Goal: Navigation & Orientation: Find specific page/section

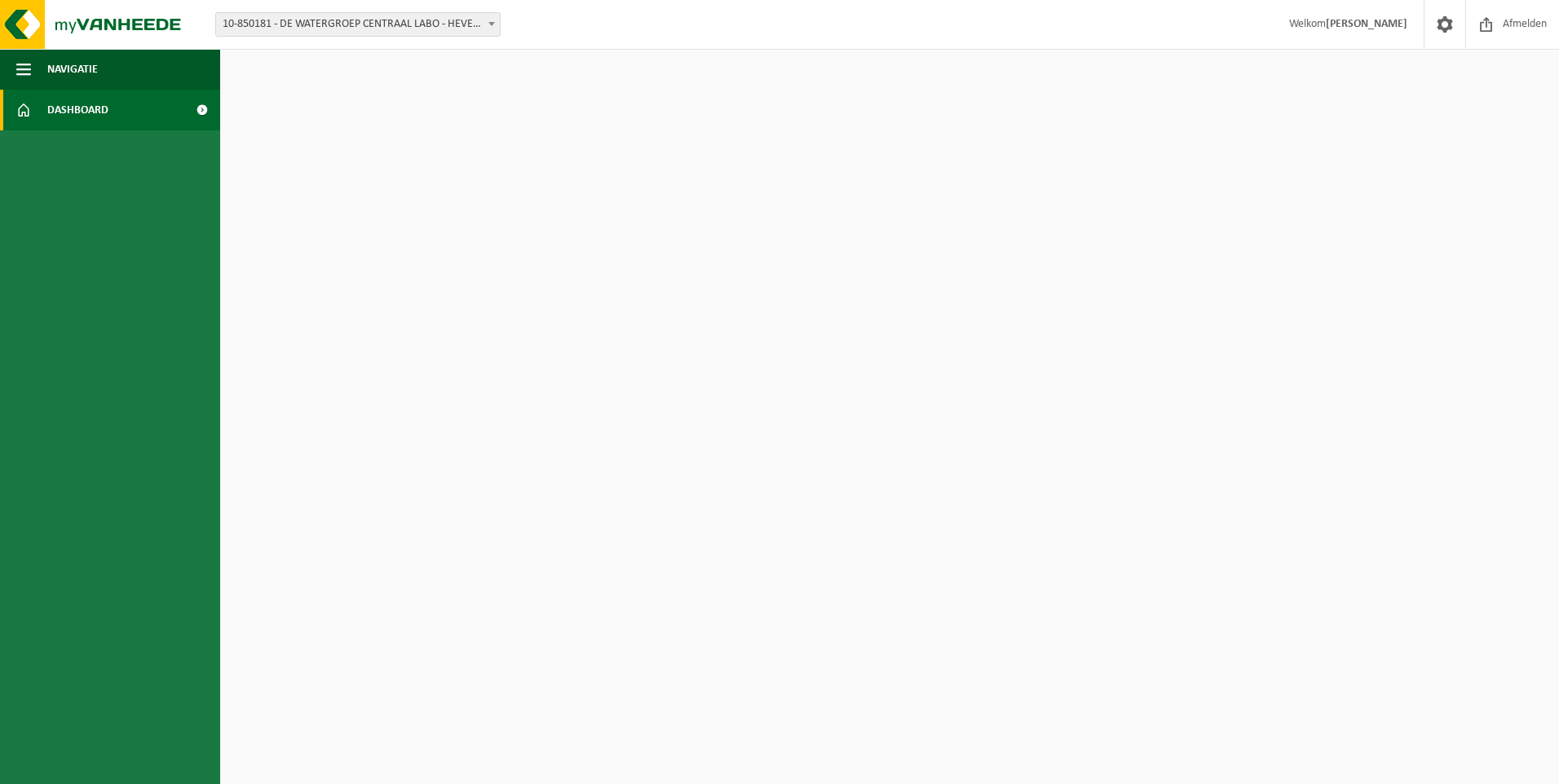
click at [281, 181] on html "Vestiging: 10-850181 - DE WATERGROEP CENTRAAL LABO - HEVERLEE 10-850181 - DE WA…" at bounding box center [780, 392] width 1559 height 784
click at [56, 105] on span "Dashboard" at bounding box center [78, 109] width 61 height 41
click at [210, 114] on span at bounding box center [202, 109] width 36 height 41
click at [174, 81] on button "Navigatie" at bounding box center [109, 69] width 220 height 41
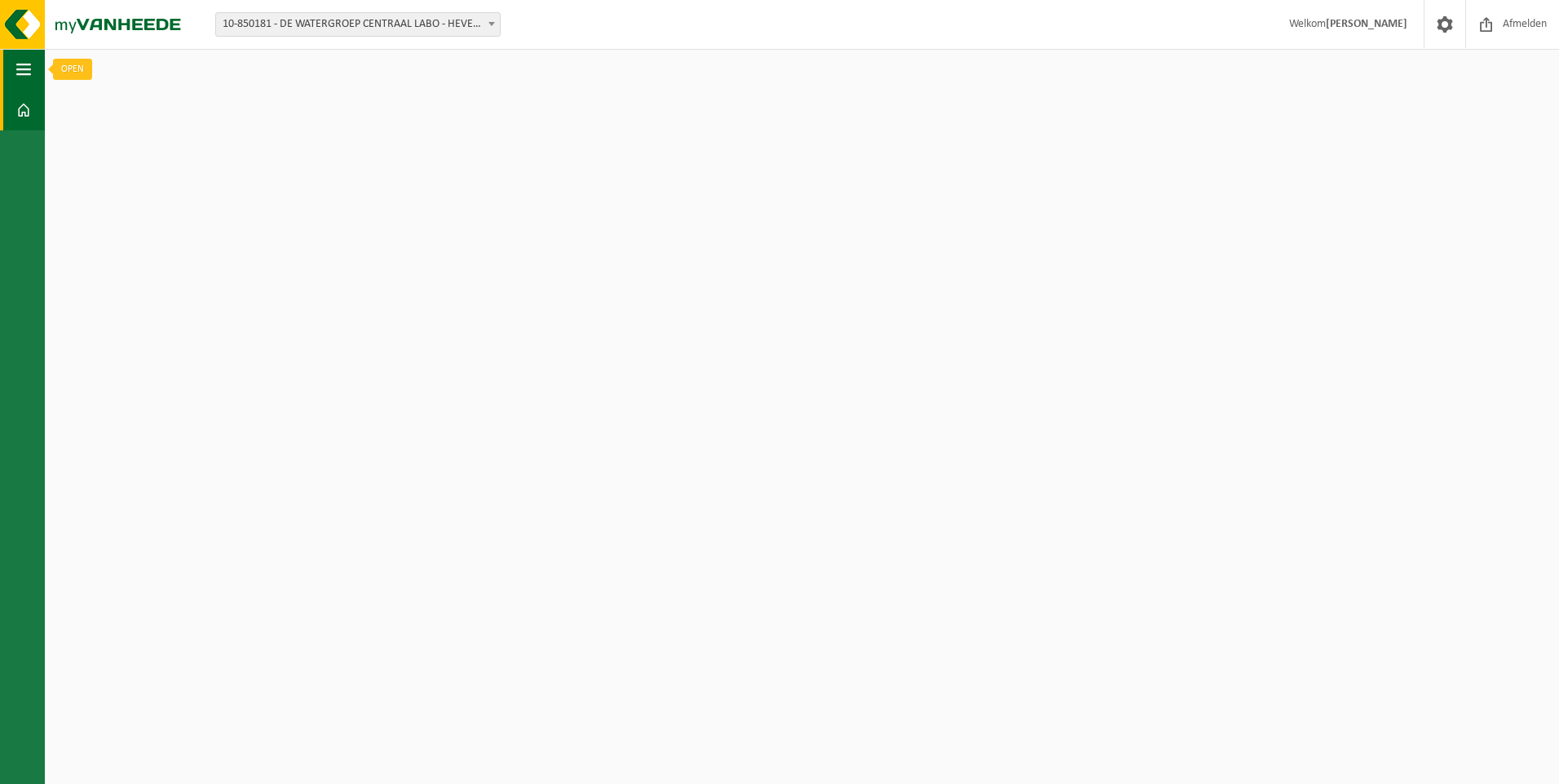
click at [32, 63] on button "Navigatie" at bounding box center [22, 69] width 45 height 41
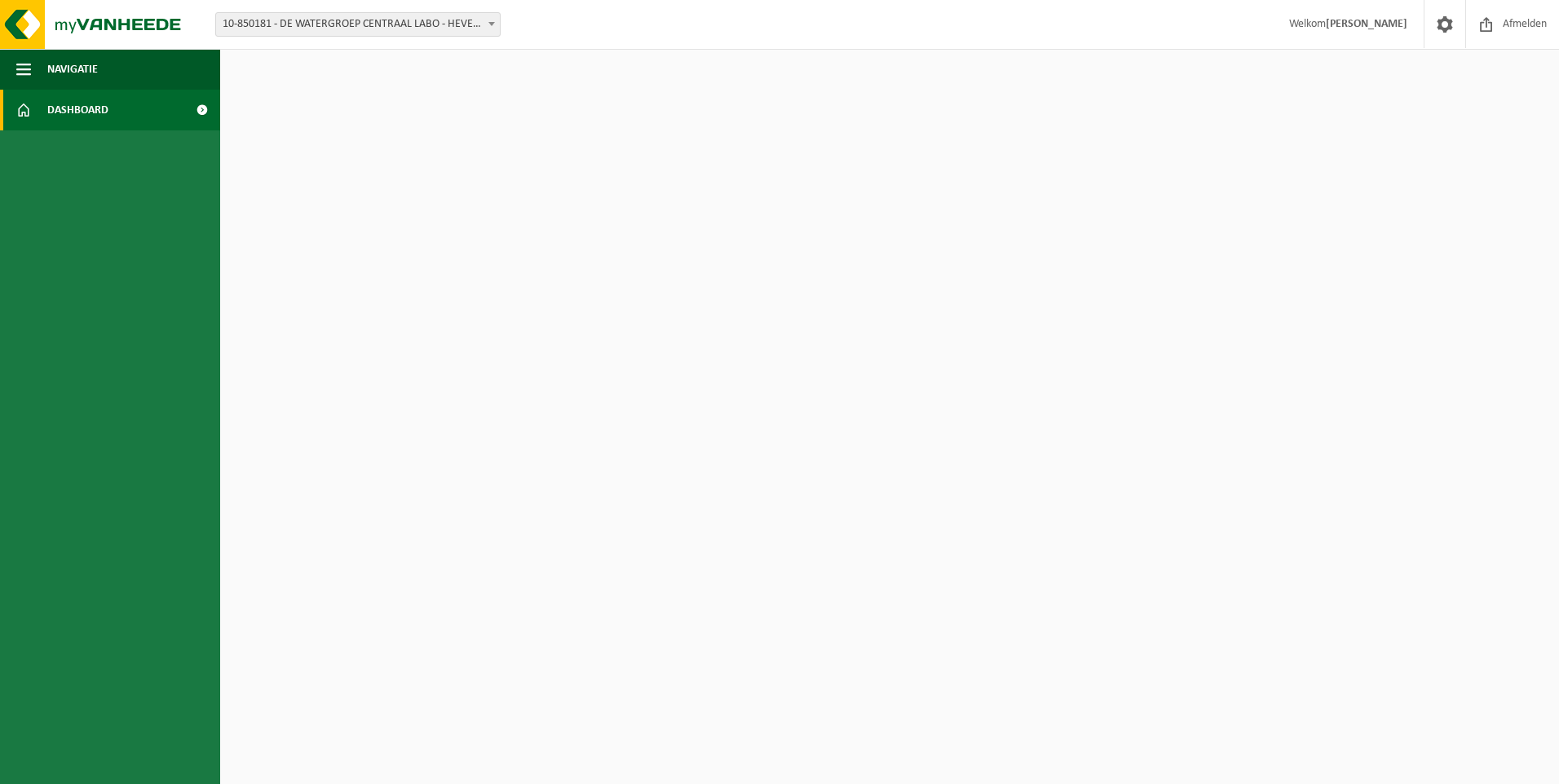
click at [41, 106] on link "Dashboard" at bounding box center [109, 109] width 220 height 41
click at [206, 110] on span at bounding box center [202, 109] width 36 height 41
click at [58, 114] on span "Dashboard" at bounding box center [78, 109] width 61 height 41
drag, startPoint x: 0, startPoint y: 0, endPoint x: 58, endPoint y: 114, distance: 127.9
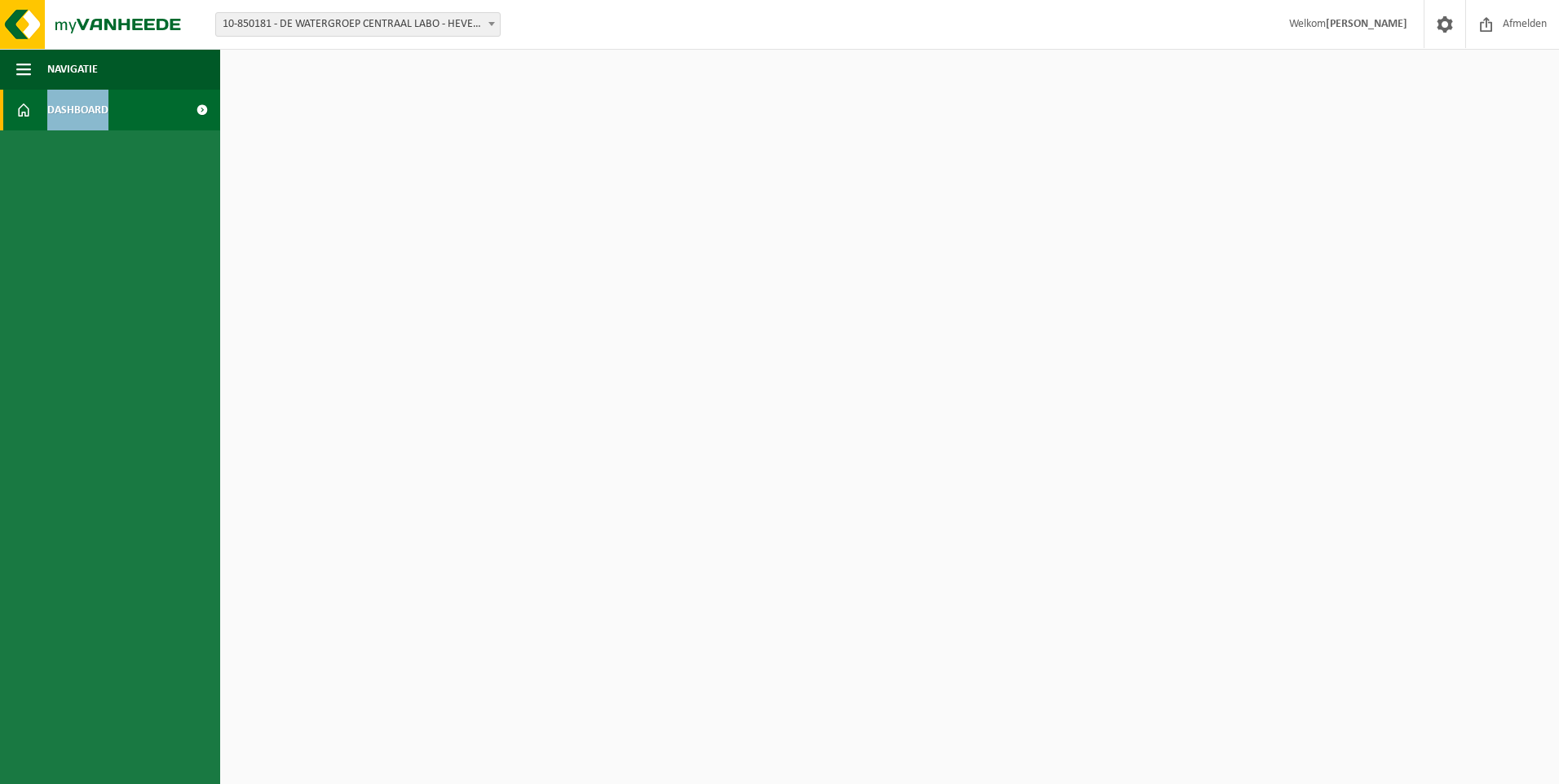
click at [58, 114] on span "Dashboard" at bounding box center [78, 109] width 61 height 41
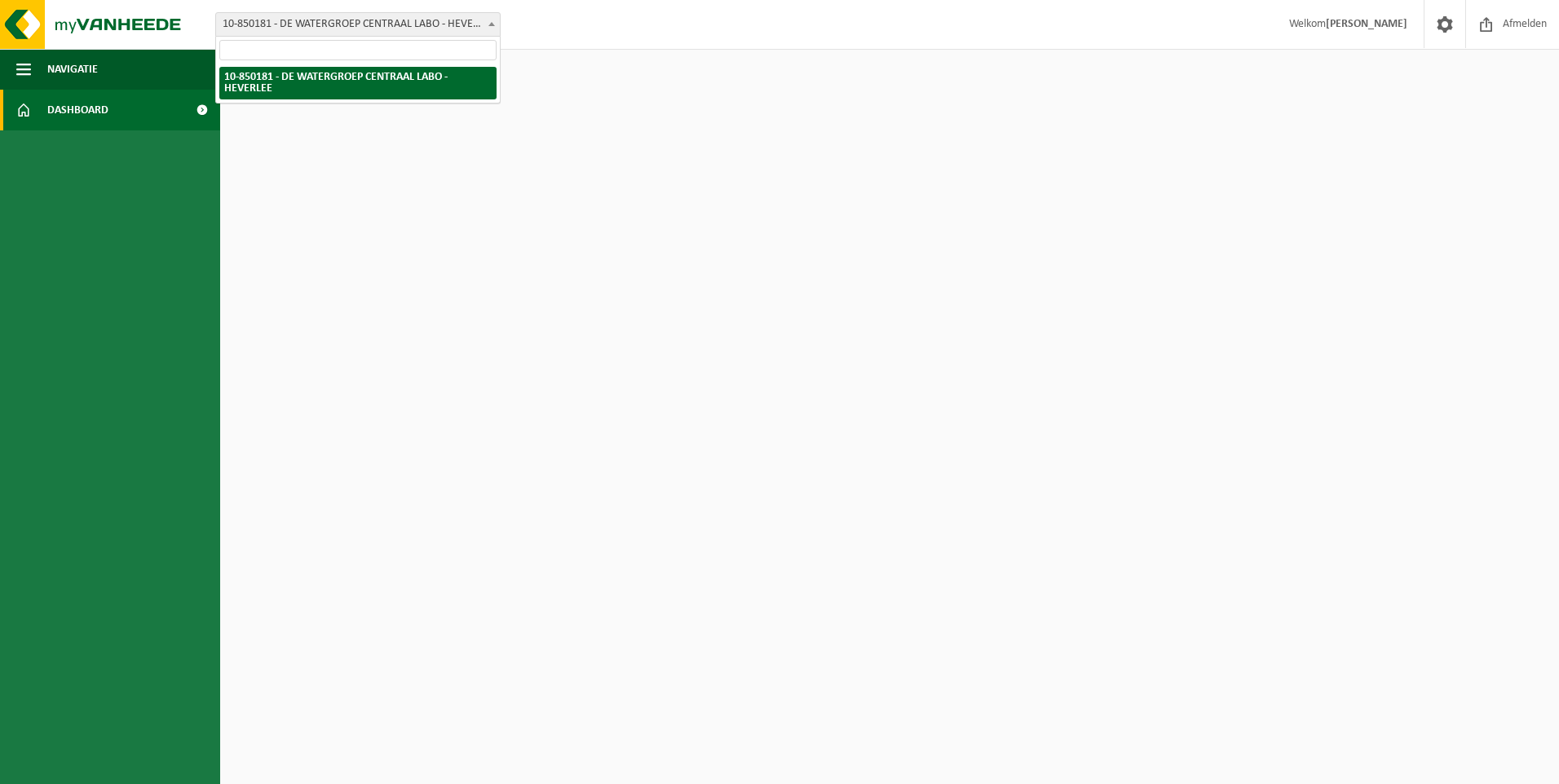
click at [495, 24] on span at bounding box center [492, 24] width 17 height 22
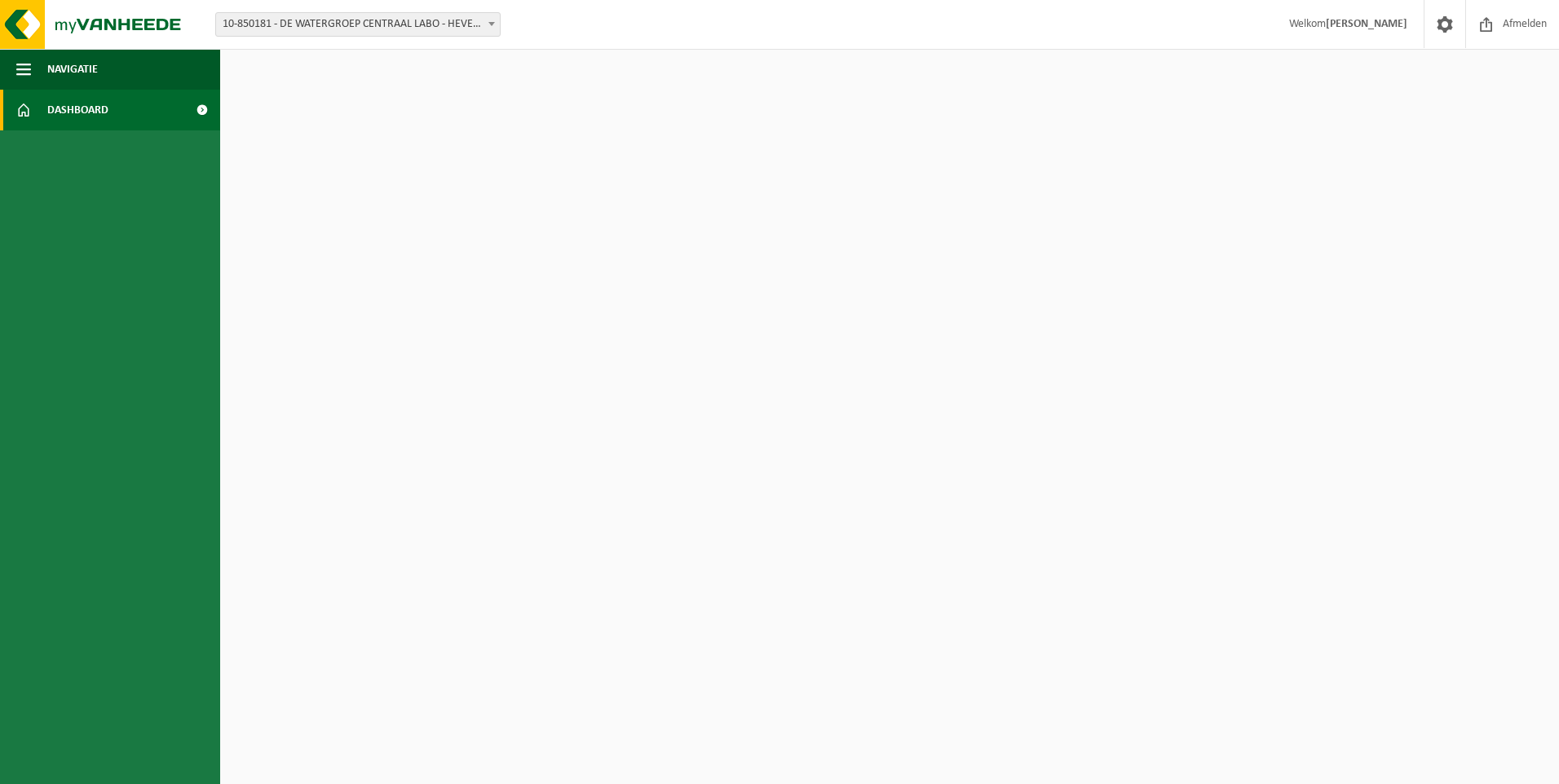
click at [1369, 28] on strong "[PERSON_NAME]" at bounding box center [1367, 24] width 81 height 12
click at [1430, 27] on link at bounding box center [1445, 24] width 41 height 48
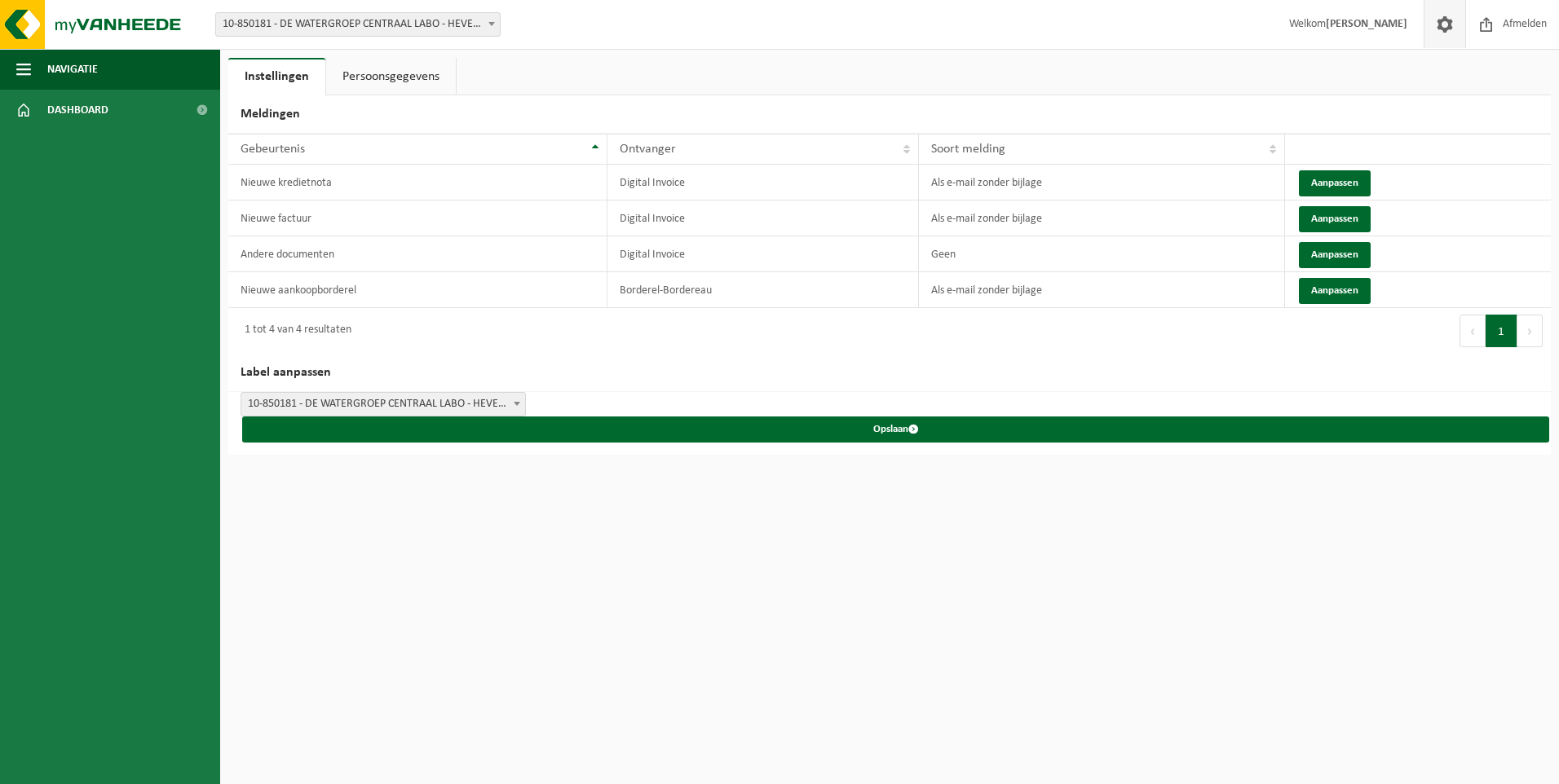
click at [417, 503] on html "Vestiging: 10-850181 - DE WATERGROEP CENTRAAL LABO - HEVERLEE 10-850181 - DE WA…" at bounding box center [780, 392] width 1559 height 784
click at [98, 108] on span "Dashboard" at bounding box center [78, 109] width 61 height 41
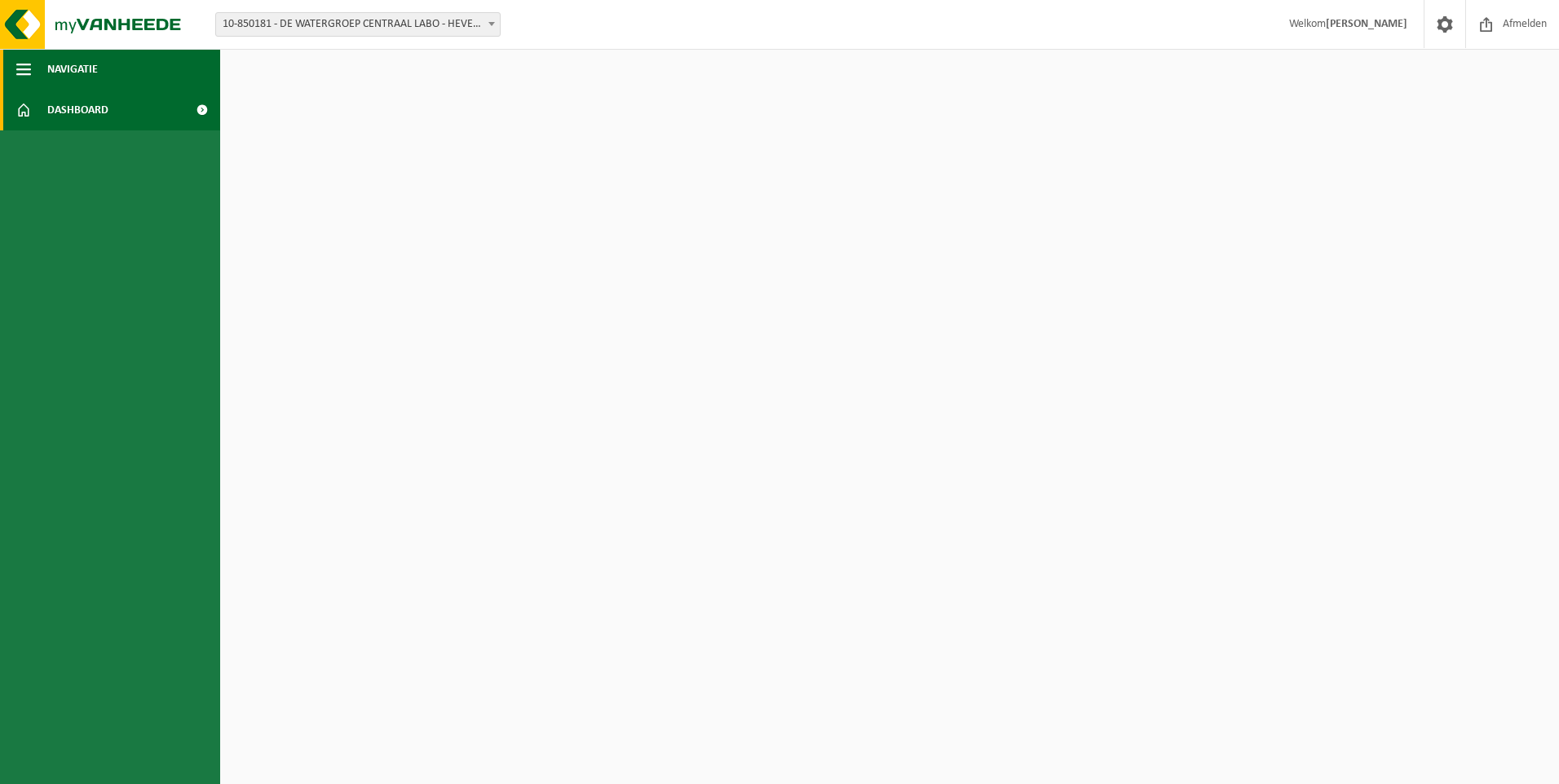
click at [32, 63] on button "Navigatie" at bounding box center [109, 69] width 220 height 41
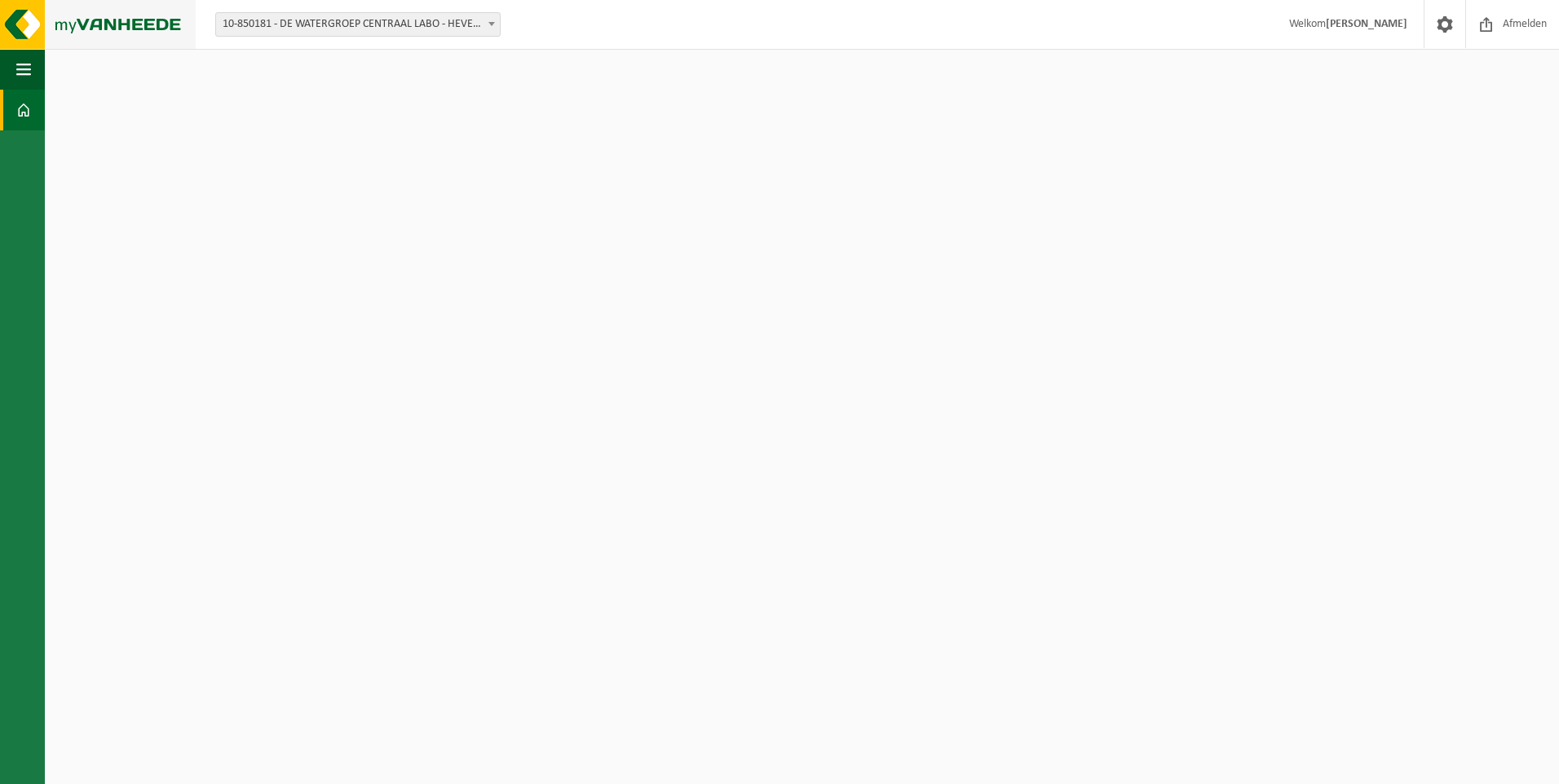
click at [22, 27] on img at bounding box center [98, 24] width 196 height 49
click at [31, 79] on button "Navigatie" at bounding box center [22, 69] width 45 height 41
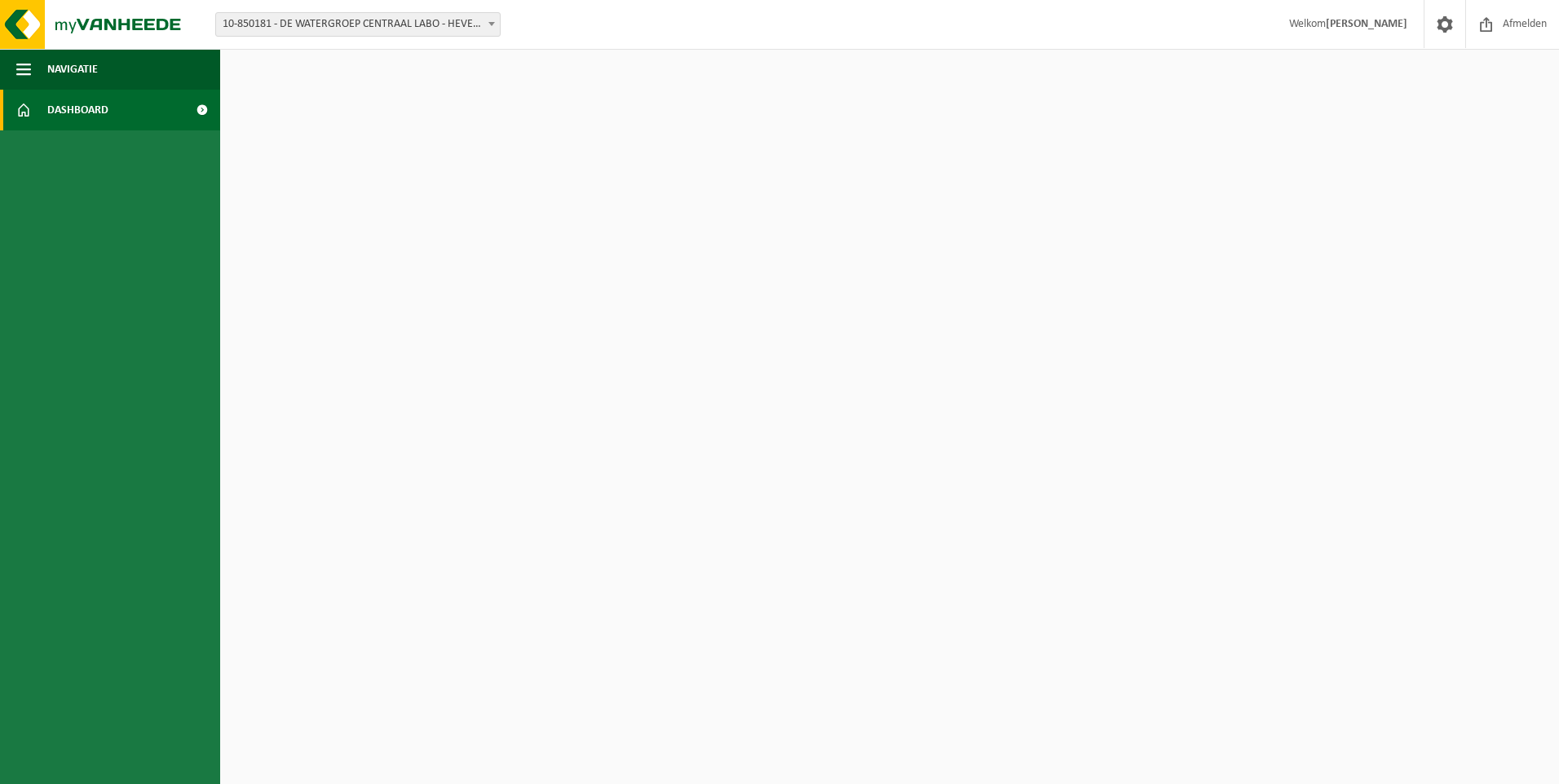
click at [69, 119] on span "Dashboard" at bounding box center [78, 109] width 61 height 41
click at [204, 104] on span at bounding box center [202, 109] width 36 height 41
click at [124, 117] on link "Dashboard" at bounding box center [109, 109] width 220 height 41
